Goal: Entertainment & Leisure: Consume media (video, audio)

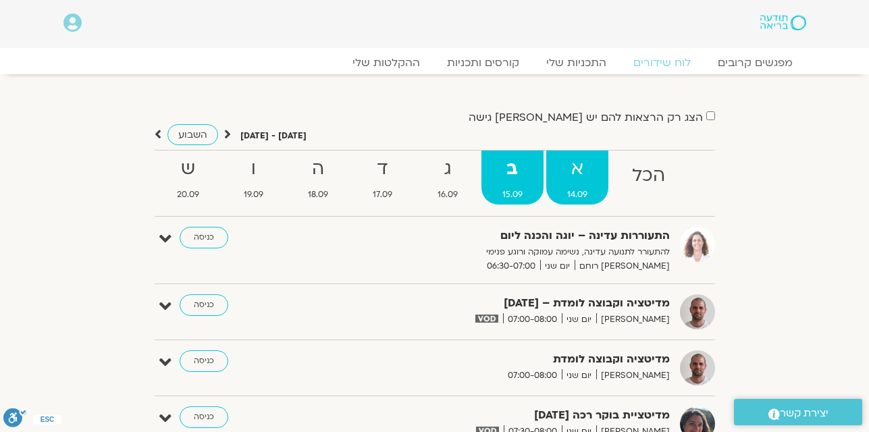
click at [577, 179] on strong "א" at bounding box center [577, 169] width 62 height 30
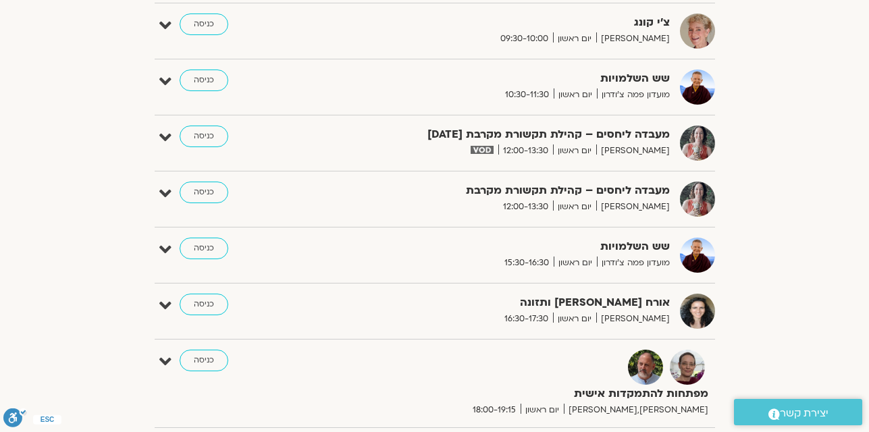
scroll to position [918, 0]
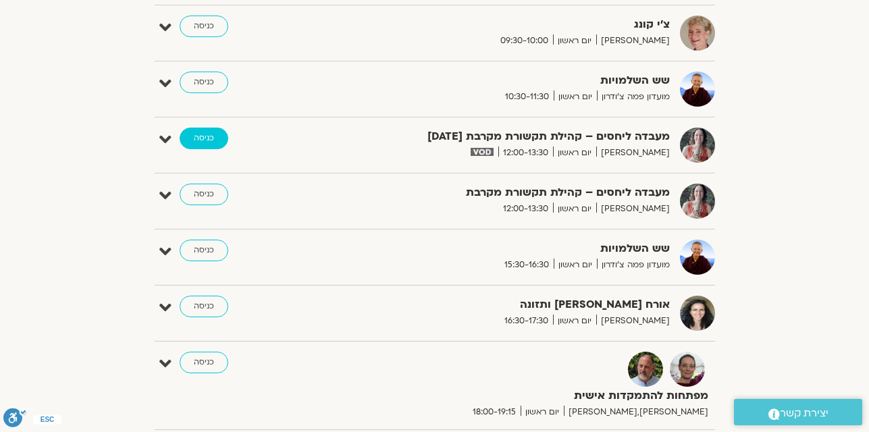
click at [195, 144] on link "כניסה" at bounding box center [204, 139] width 49 height 22
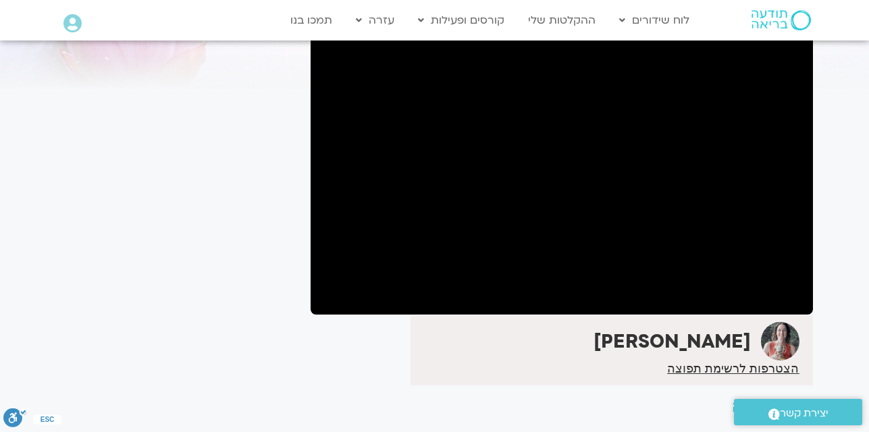
scroll to position [108, 0]
